Goal: Find specific page/section: Find specific page/section

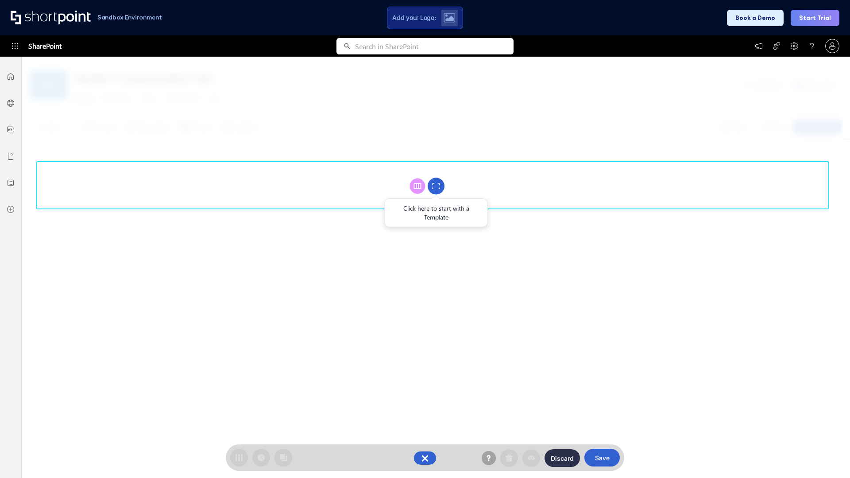
click at [436, 186] on circle at bounding box center [436, 186] width 17 height 17
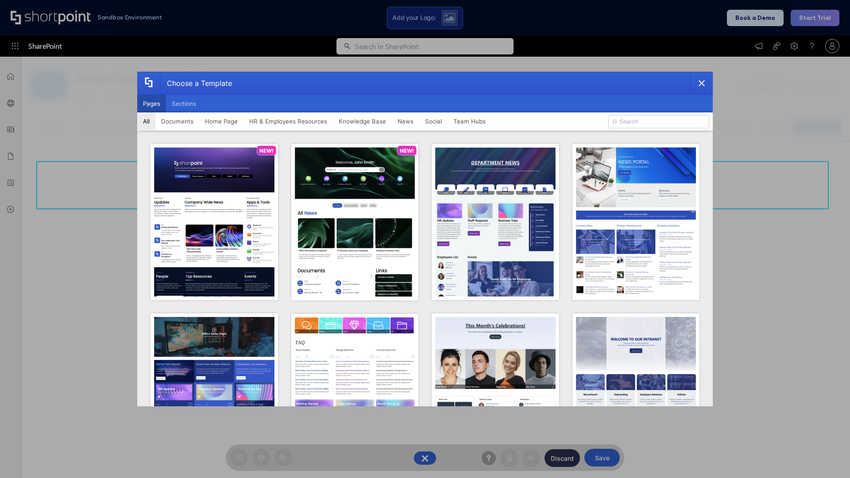
click at [151, 104] on button "Pages" at bounding box center [151, 104] width 29 height 18
type input "HR 1"
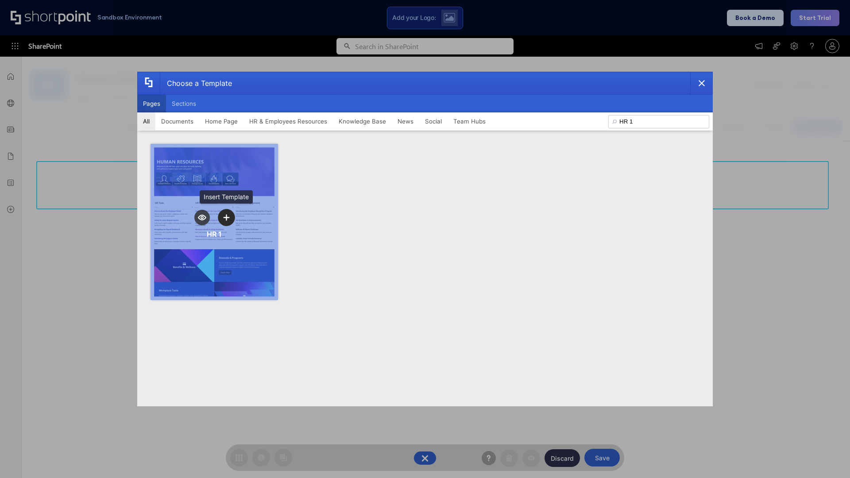
click at [226, 217] on icon "template selector" at bounding box center [226, 217] width 6 height 6
